Goal: Task Accomplishment & Management: Use online tool/utility

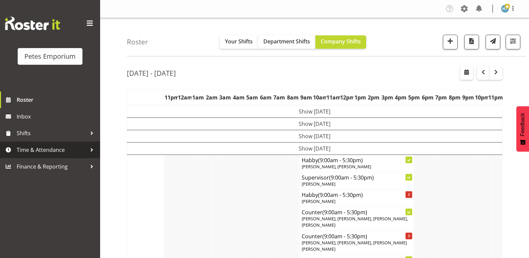
click at [58, 153] on span "Time & Attendance" at bounding box center [52, 150] width 70 height 10
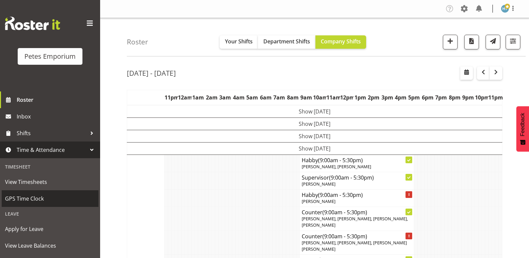
click at [36, 197] on span "GPS Time Clock" at bounding box center [50, 198] width 90 height 10
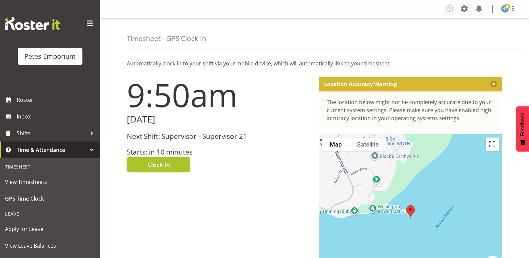
click at [166, 163] on span "Clock In" at bounding box center [158, 164] width 22 height 9
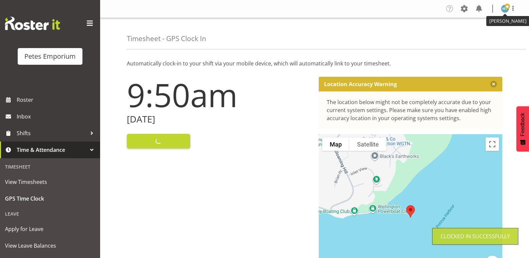
click at [504, 8] on span at bounding box center [506, 6] width 5 height 5
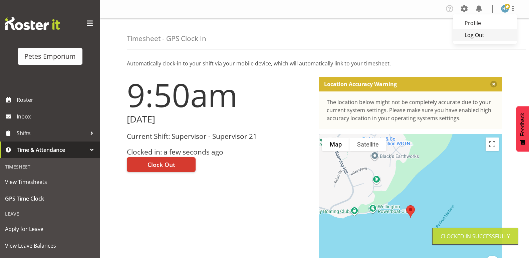
click at [472, 35] on link "Log Out" at bounding box center [485, 35] width 64 height 12
